Goal: Task Accomplishment & Management: Use online tool/utility

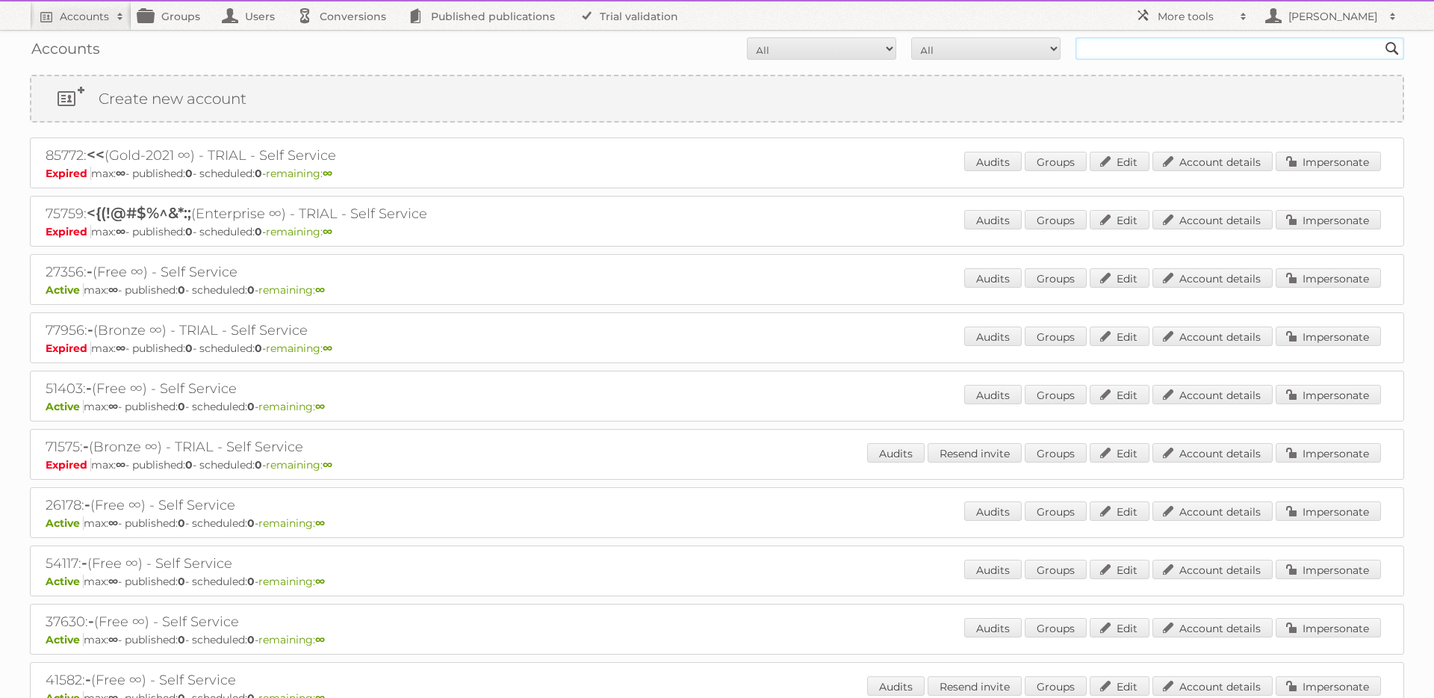
click at [1159, 57] on input "text" at bounding box center [1240, 48] width 329 height 22
type input "rewe"
click at [1381, 37] on input "Search" at bounding box center [1392, 48] width 22 height 22
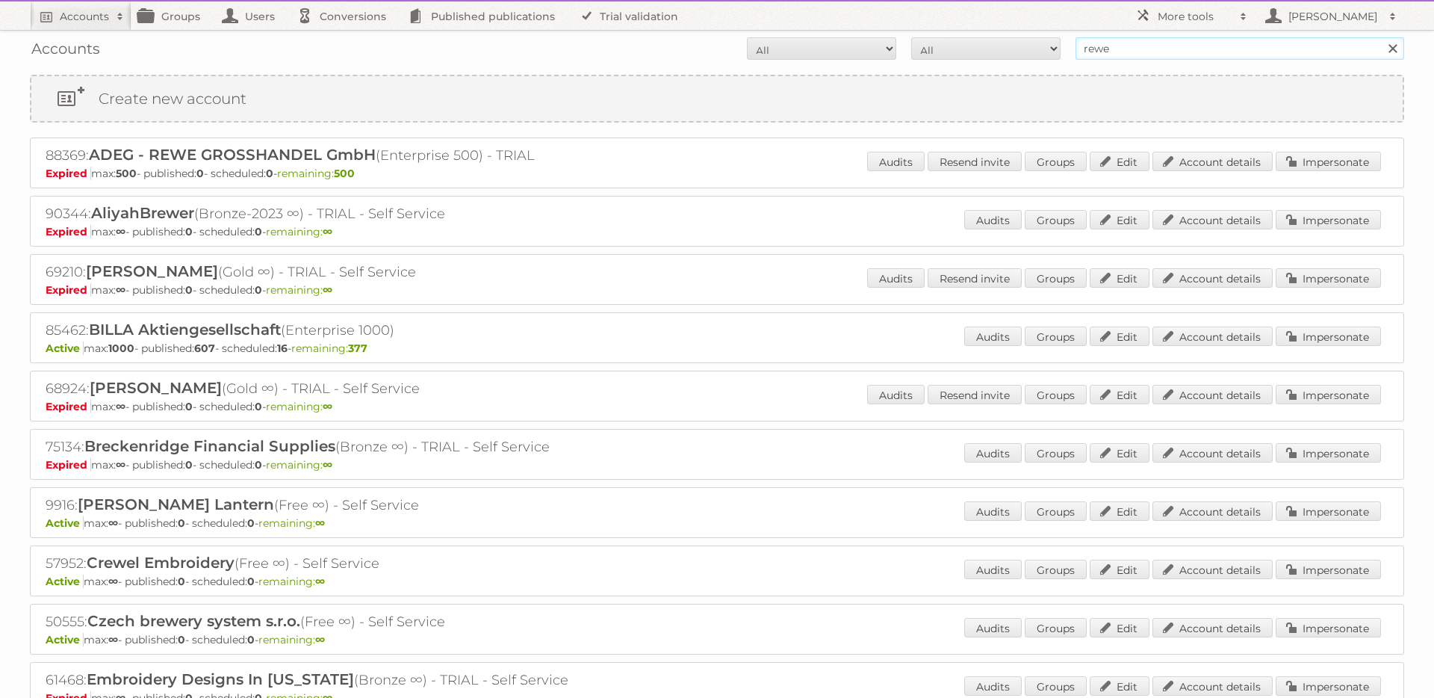
drag, startPoint x: 1126, startPoint y: 48, endPoint x: 998, endPoint y: 39, distance: 128.1
click at [998, 39] on form "All Active Expired Pending All Paid Trials Self service rewe Search" at bounding box center [717, 48] width 1375 height 22
type input "84533"
click at [1381, 37] on input "Search" at bounding box center [1392, 48] width 22 height 22
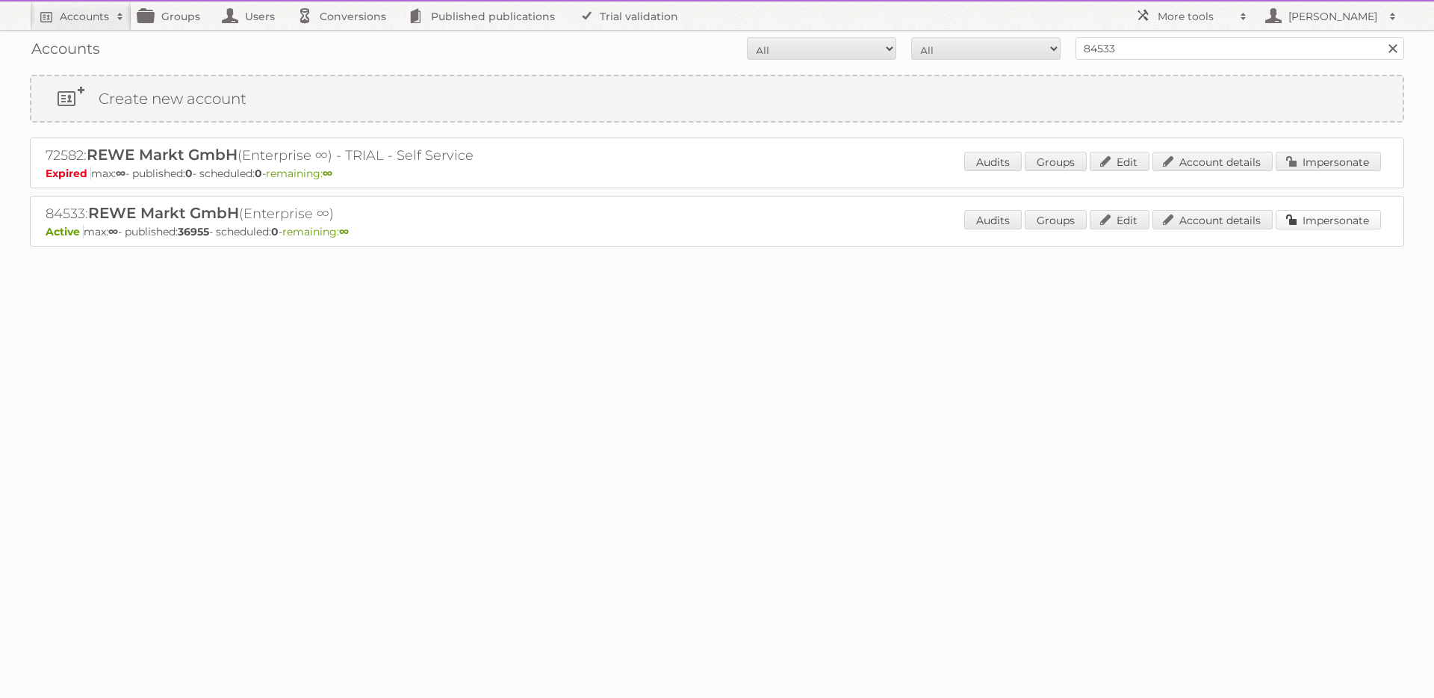
click at [1312, 219] on link "Impersonate" at bounding box center [1328, 219] width 105 height 19
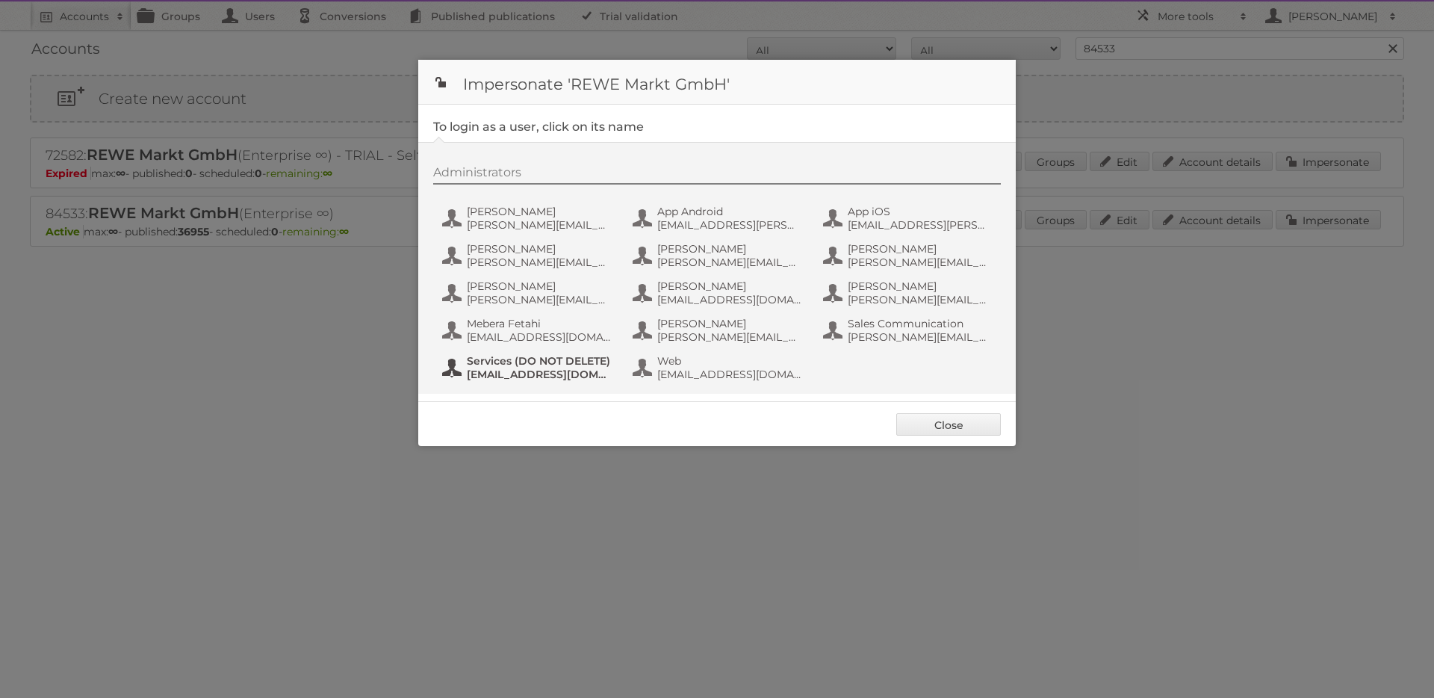
click at [509, 368] on span "services+rewe+prod@publitas.com" at bounding box center [539, 374] width 145 height 13
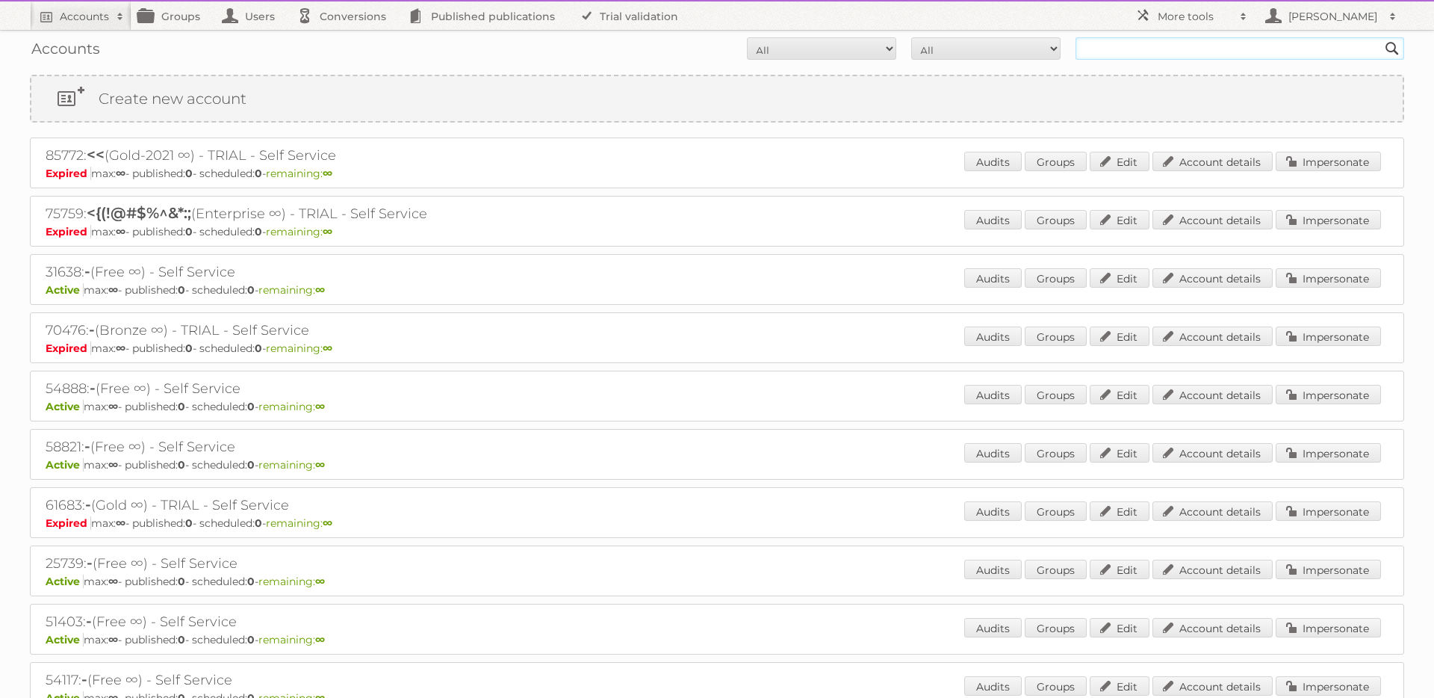
click at [1159, 51] on input "text" at bounding box center [1240, 48] width 329 height 22
type input "REWE"
click at [1381, 37] on input "Search" at bounding box center [1392, 48] width 22 height 22
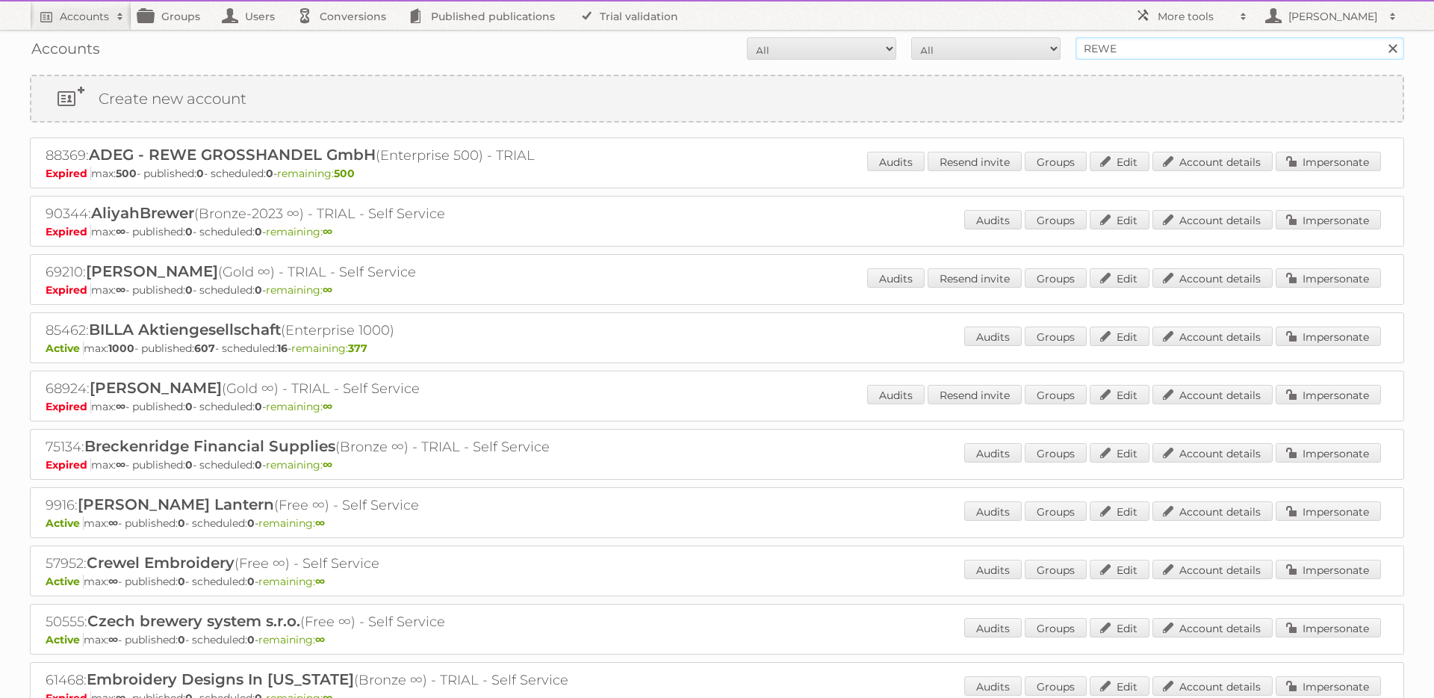
click at [1153, 43] on input "REWE" at bounding box center [1240, 48] width 329 height 22
drag, startPoint x: 1149, startPoint y: 45, endPoint x: 945, endPoint y: 45, distance: 203.9
click at [945, 45] on form "All Active Expired Pending All Paid Trials Self service REWE Search" at bounding box center [717, 48] width 1375 height 22
paste input "84533"
type input "84533"
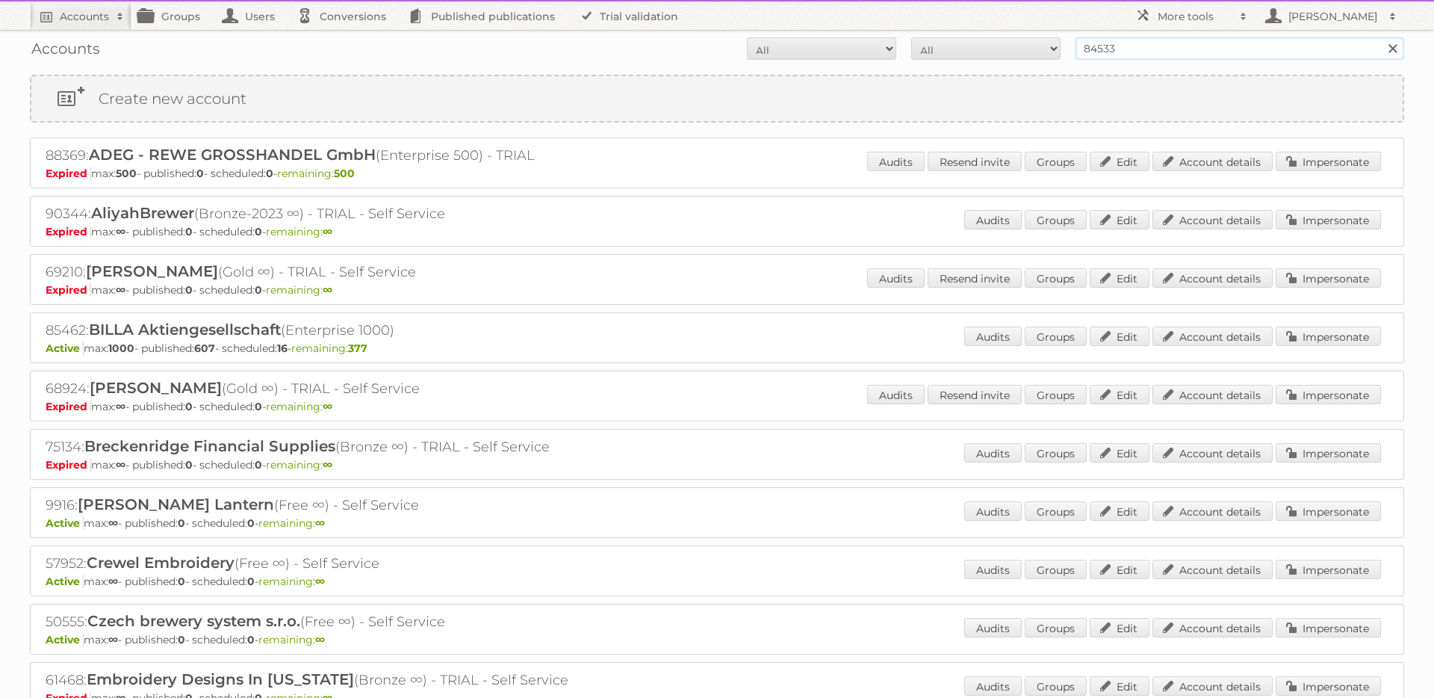
click at [1381, 37] on input "Search" at bounding box center [1392, 48] width 22 height 22
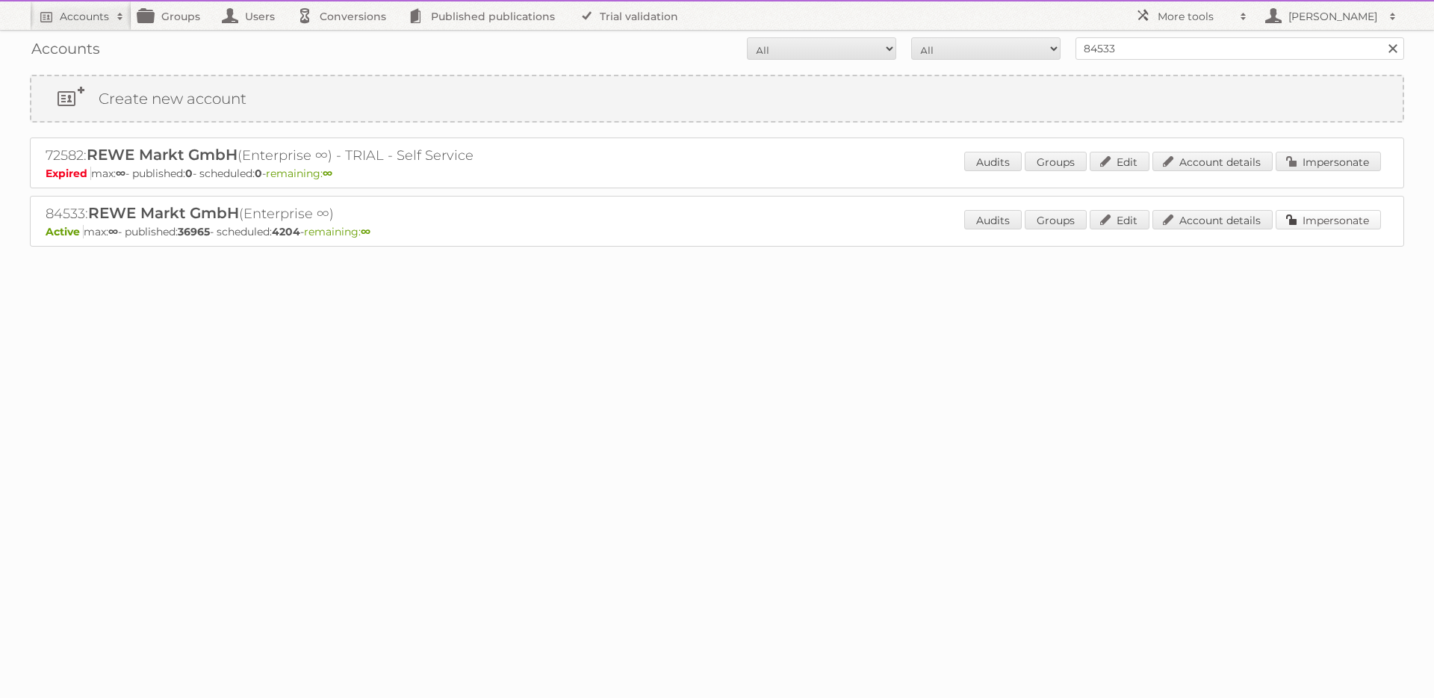
click at [1342, 221] on link "Impersonate" at bounding box center [1328, 219] width 105 height 19
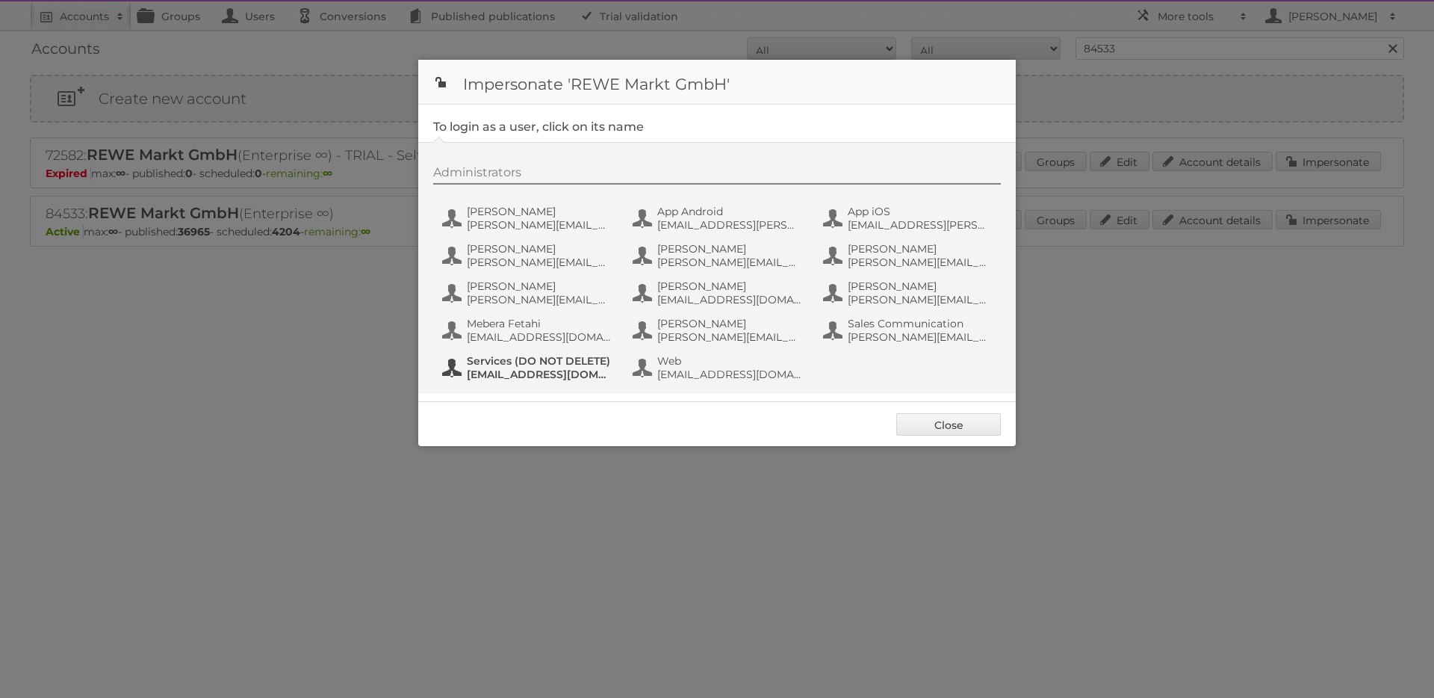
click at [495, 363] on span "Services (DO NOT DELETE)" at bounding box center [539, 360] width 145 height 13
click at [0, 0] on body "Accounts Search Advanced Search Create new account Groups Users Conversions Pub…" at bounding box center [717, 349] width 1434 height 698
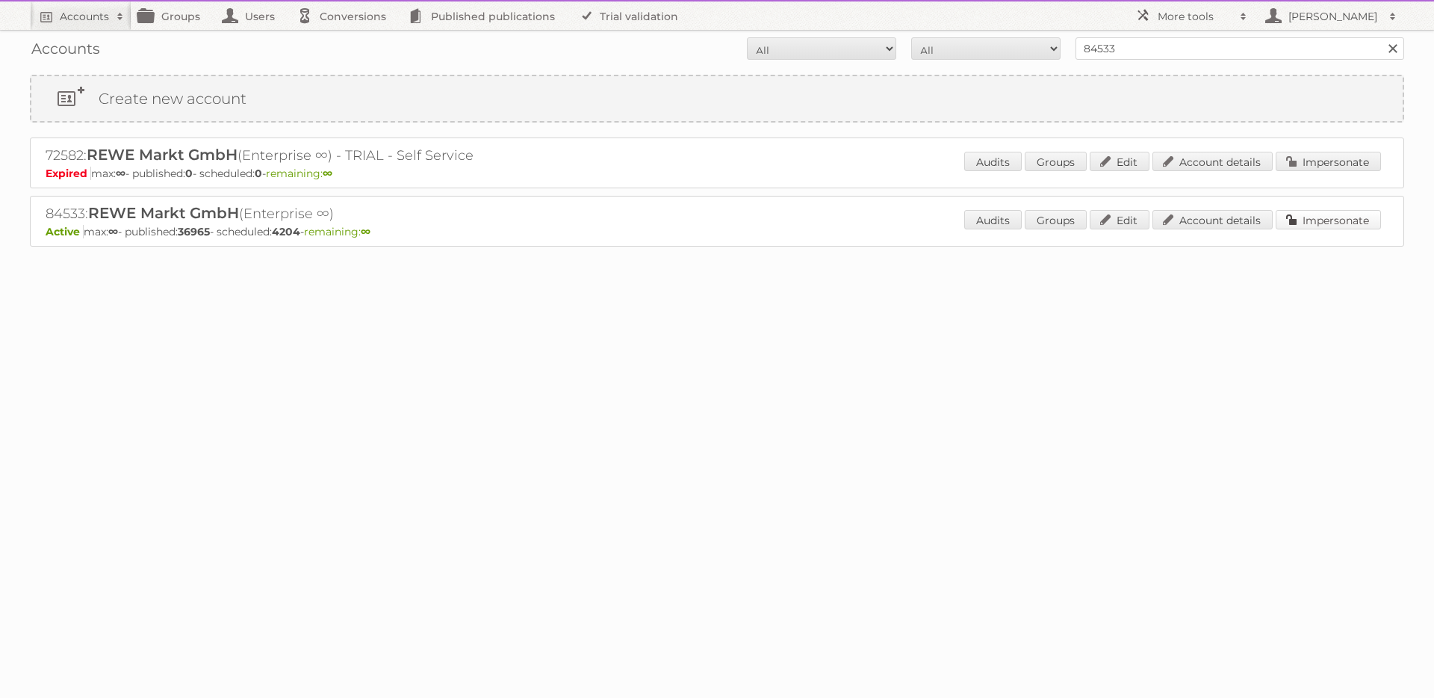
click at [1310, 223] on link "Impersonate" at bounding box center [1328, 219] width 105 height 19
click at [1320, 223] on link "Impersonate" at bounding box center [1328, 219] width 105 height 19
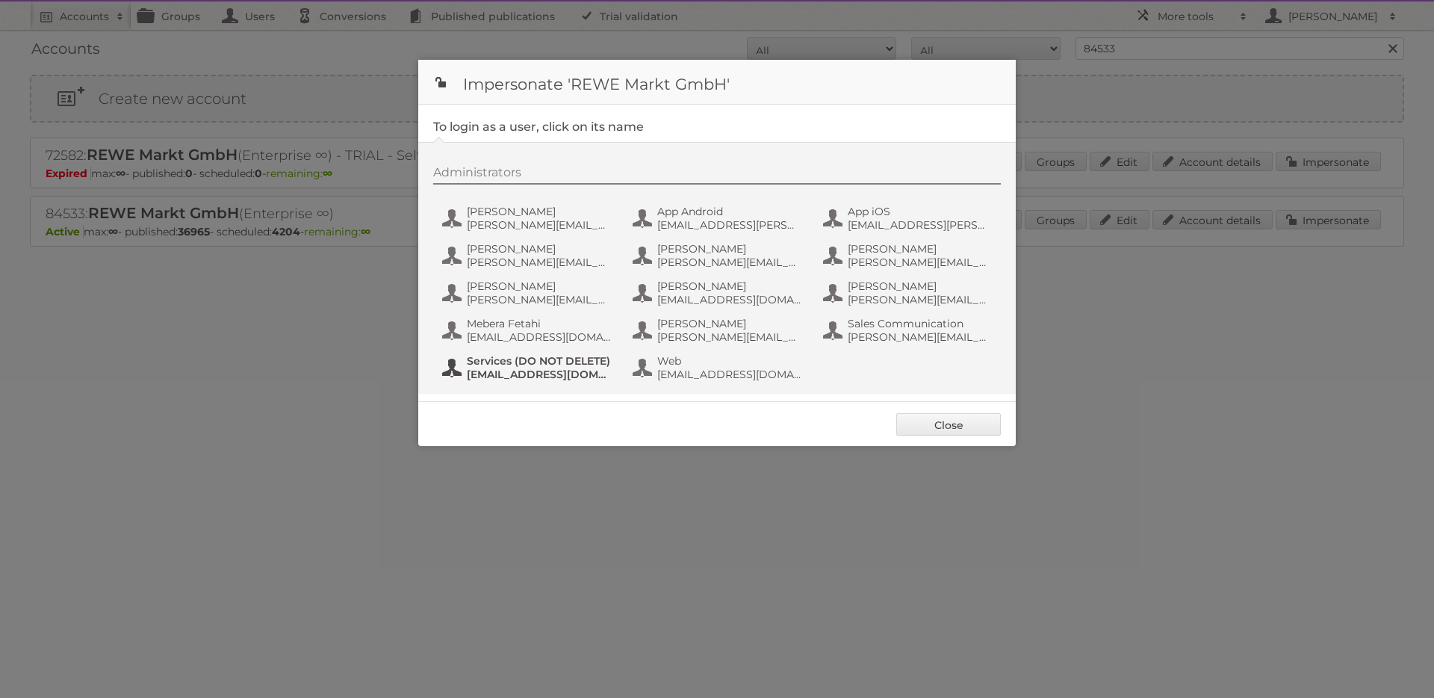
click at [515, 375] on span "[EMAIL_ADDRESS][DOMAIN_NAME]" at bounding box center [539, 374] width 145 height 13
